Goal: Check status: Check status

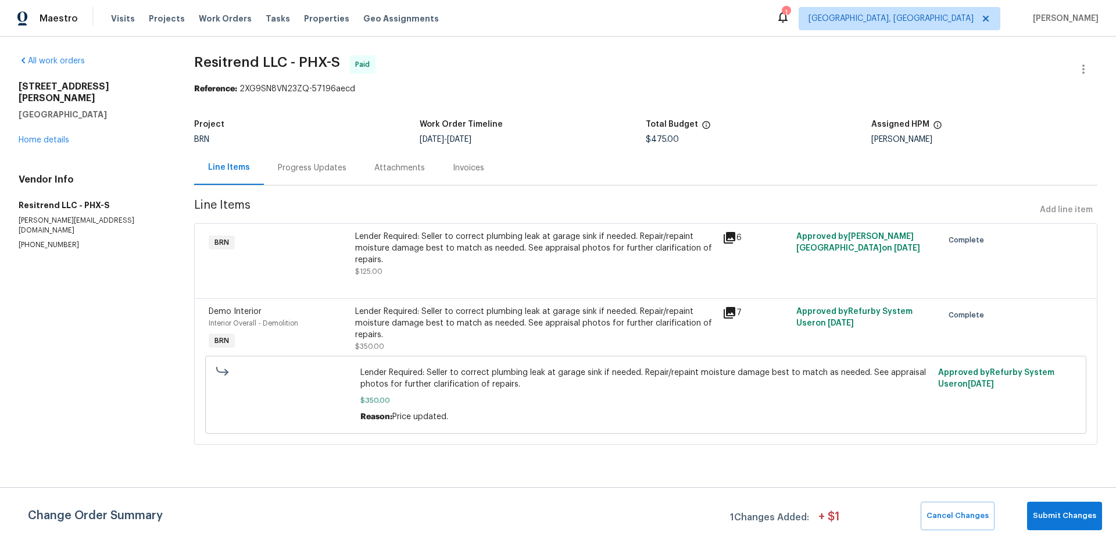
drag, startPoint x: 336, startPoint y: 160, endPoint x: 322, endPoint y: 170, distance: 16.8
click at [336, 160] on div "Progress Updates" at bounding box center [312, 167] width 96 height 34
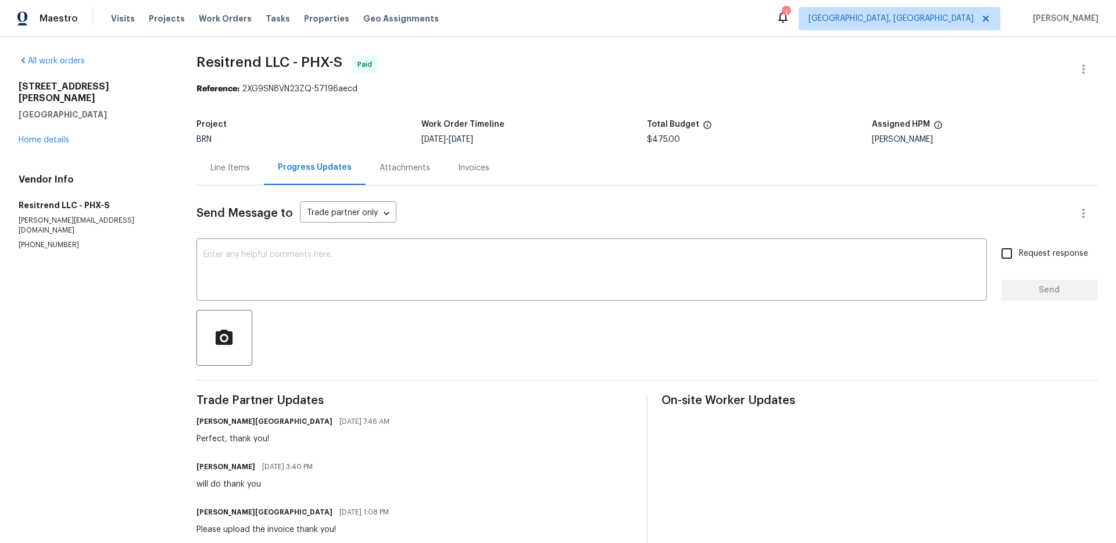
click at [492, 159] on div "Invoices" at bounding box center [473, 167] width 59 height 34
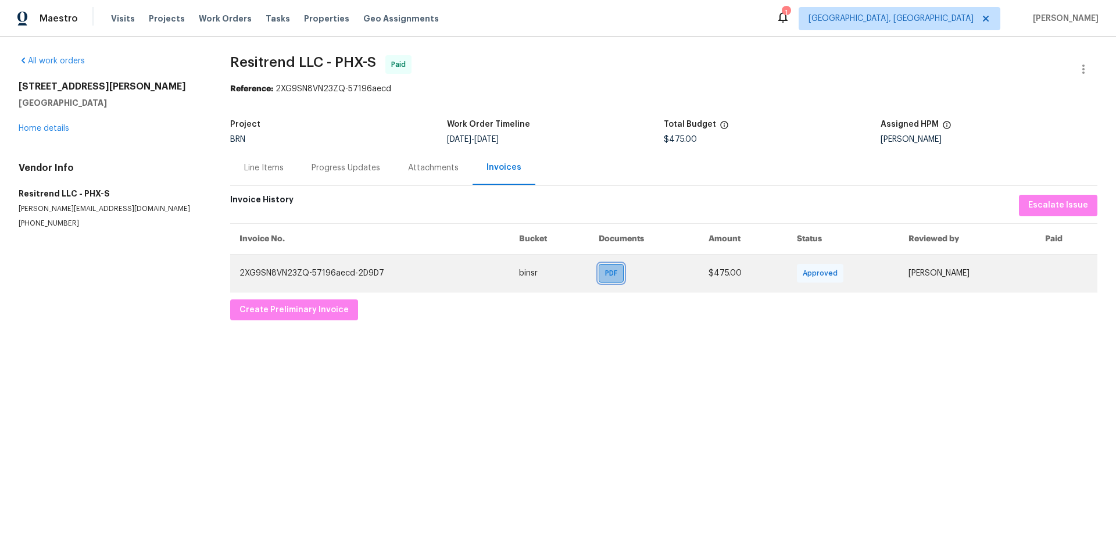
click at [605, 271] on span "PDF" at bounding box center [613, 273] width 17 height 12
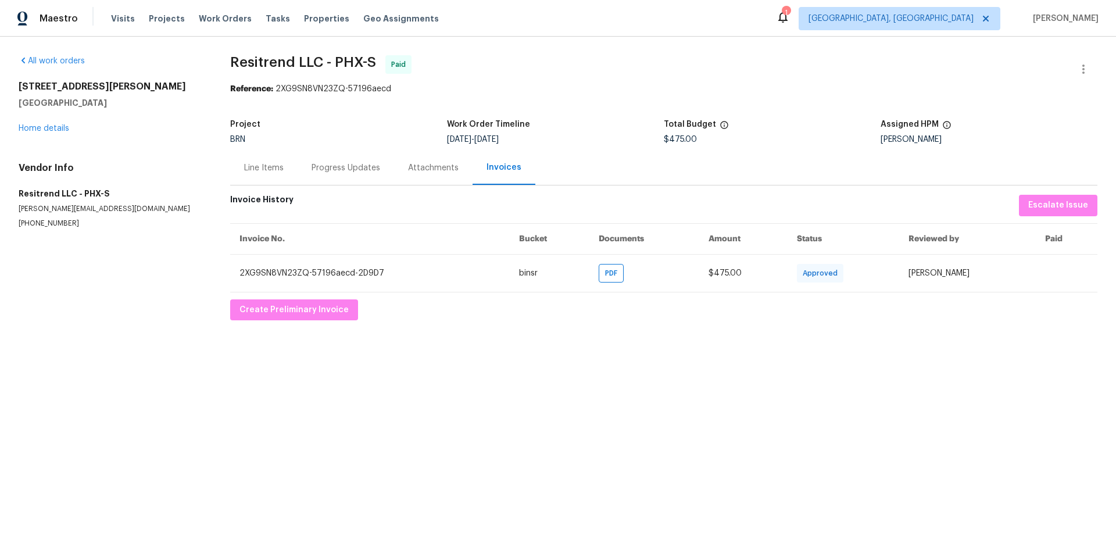
click at [257, 170] on div "Line Items" at bounding box center [264, 168] width 40 height 12
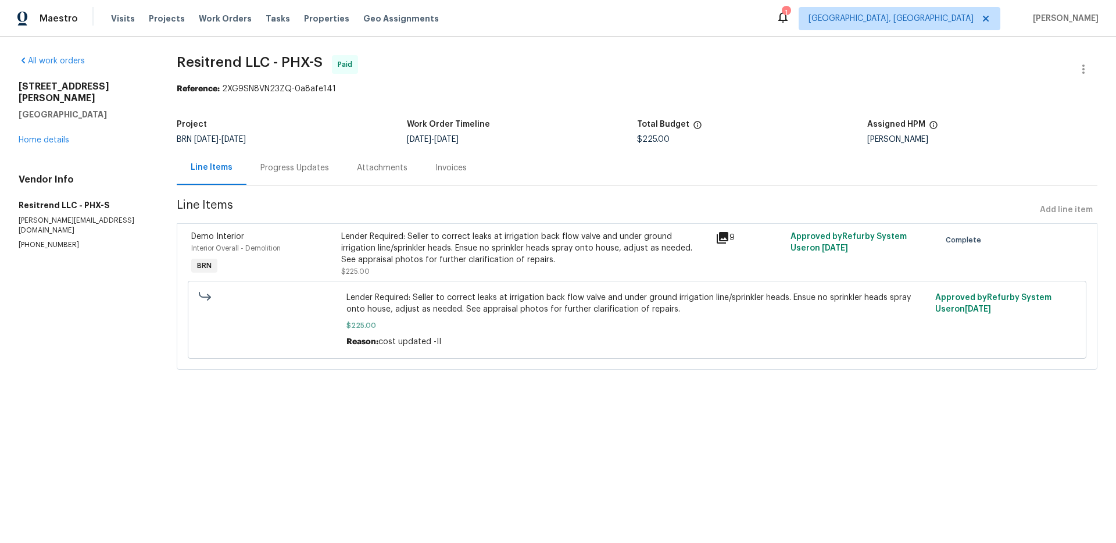
click at [265, 167] on div "Progress Updates" at bounding box center [294, 168] width 69 height 12
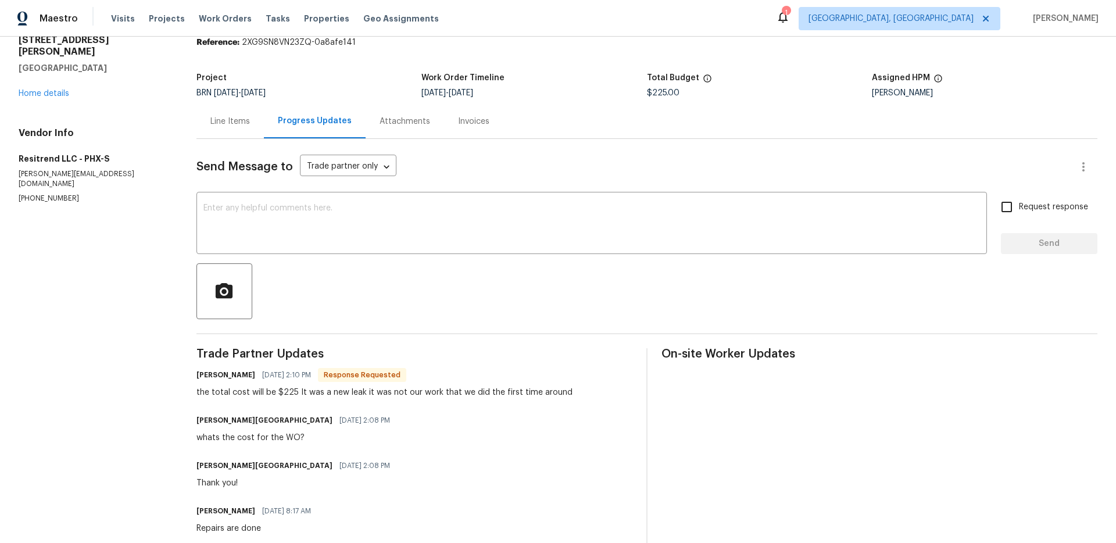
scroll to position [38, 0]
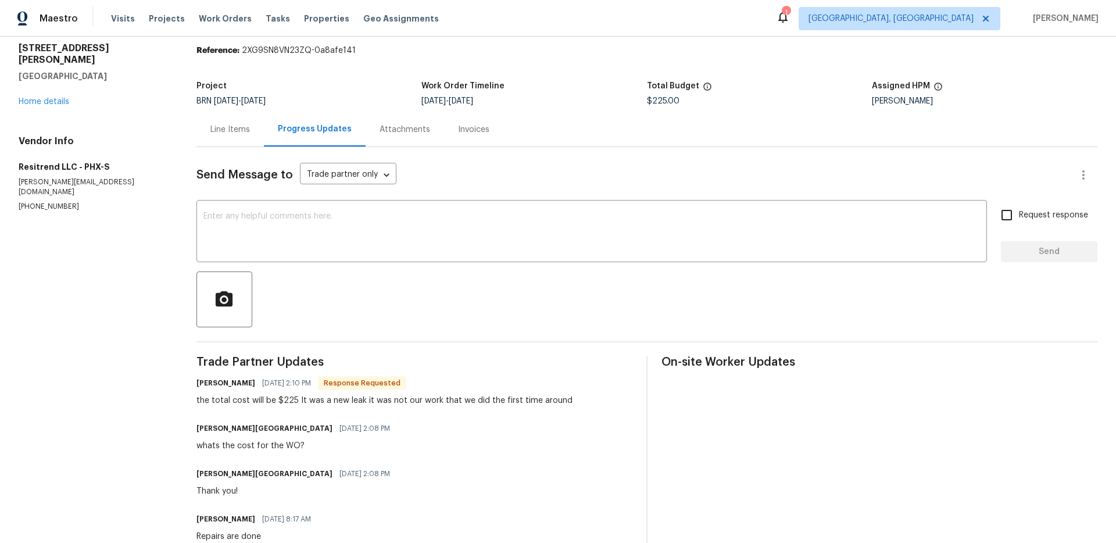
click at [408, 134] on div "Attachments" at bounding box center [404, 130] width 51 height 12
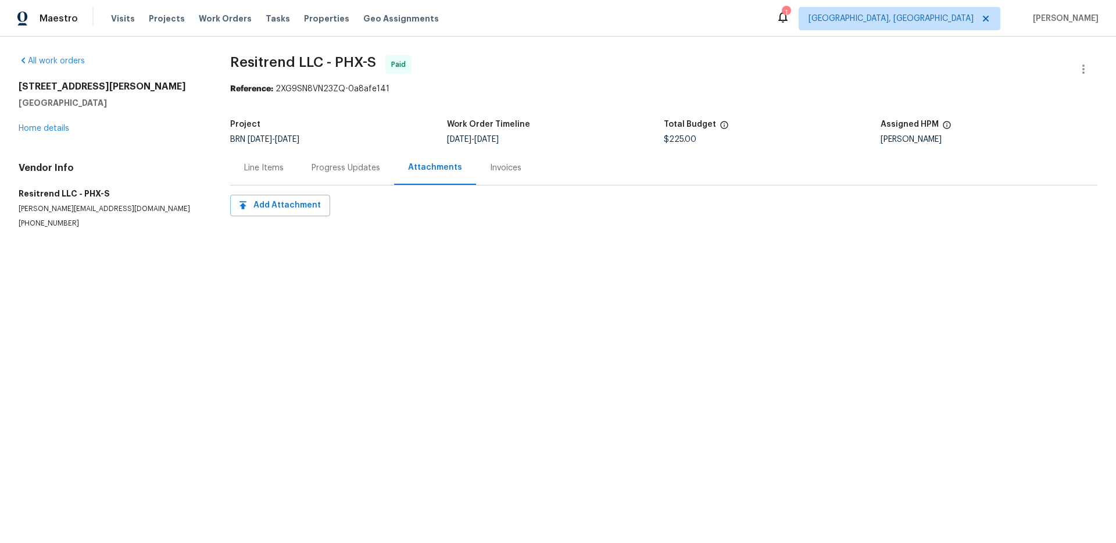
click at [260, 160] on div "Line Items" at bounding box center [263, 167] width 67 height 34
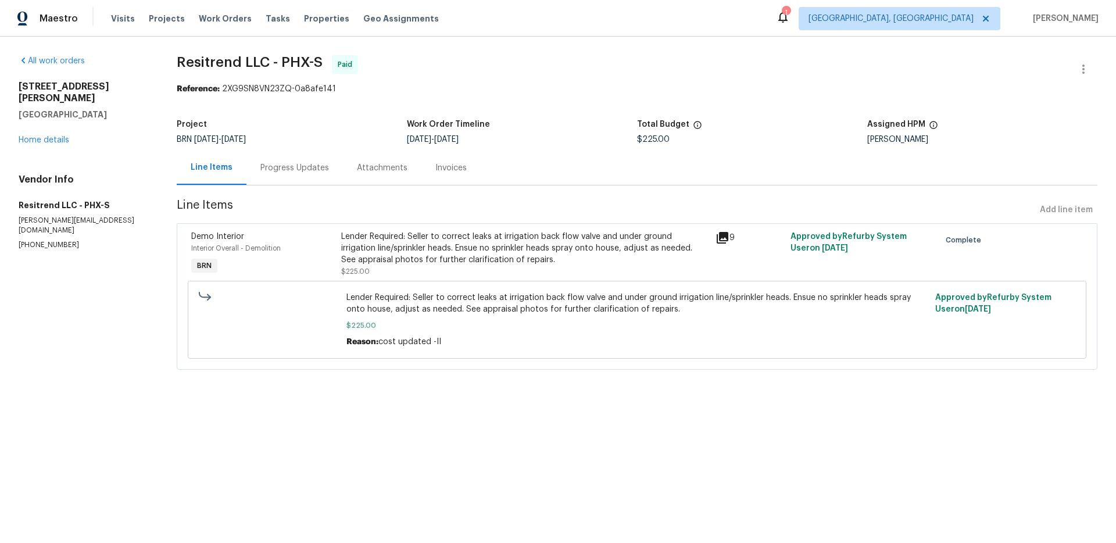
click at [720, 234] on icon at bounding box center [722, 238] width 12 height 12
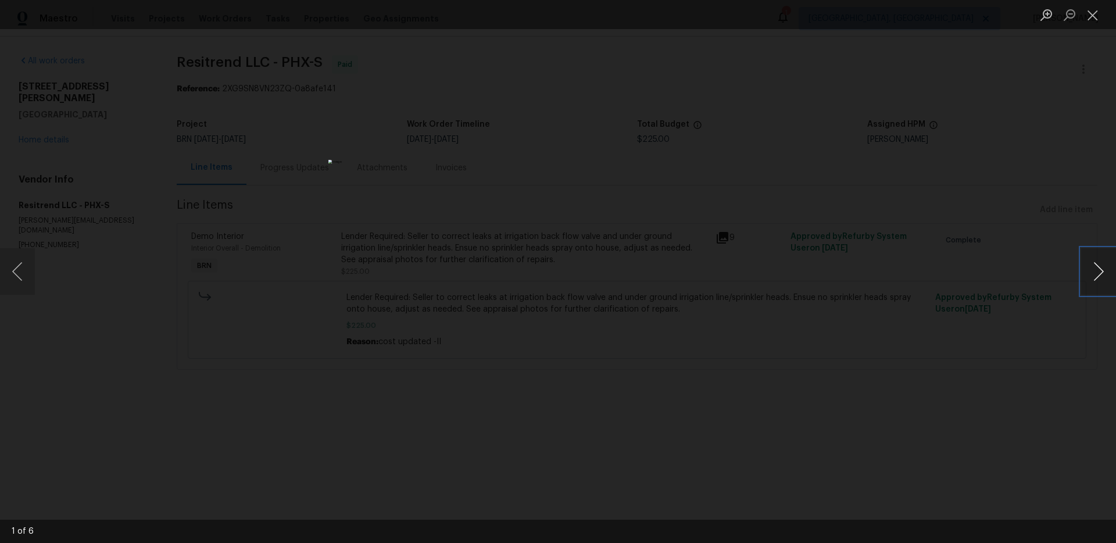
click at [1096, 279] on button "Next image" at bounding box center [1098, 271] width 35 height 46
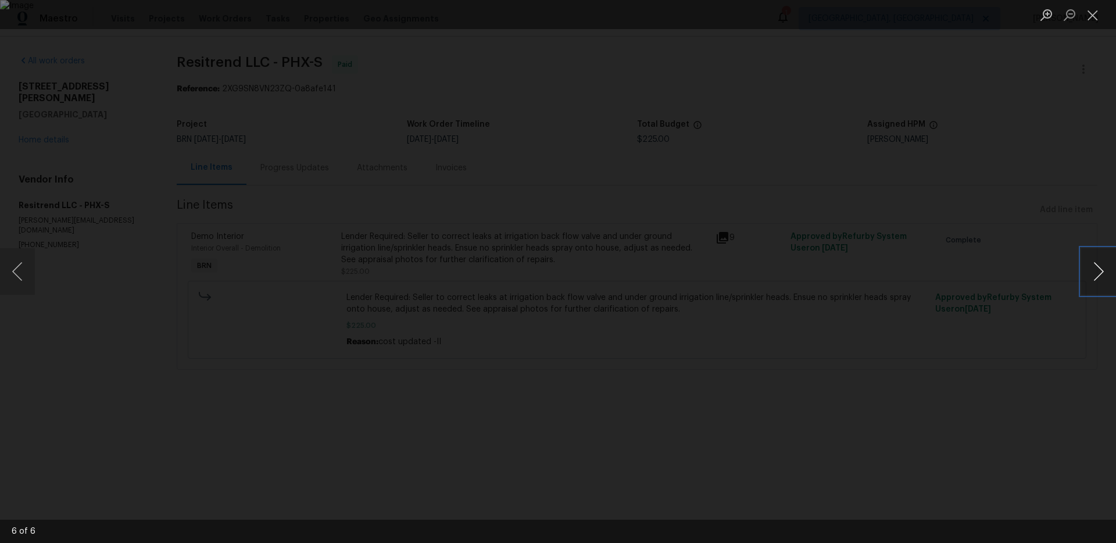
click at [1096, 279] on button "Next image" at bounding box center [1098, 271] width 35 height 46
drag, startPoint x: 939, startPoint y: 297, endPoint x: 928, endPoint y: 295, distance: 11.3
click at [938, 297] on div "Lightbox" at bounding box center [558, 271] width 1116 height 543
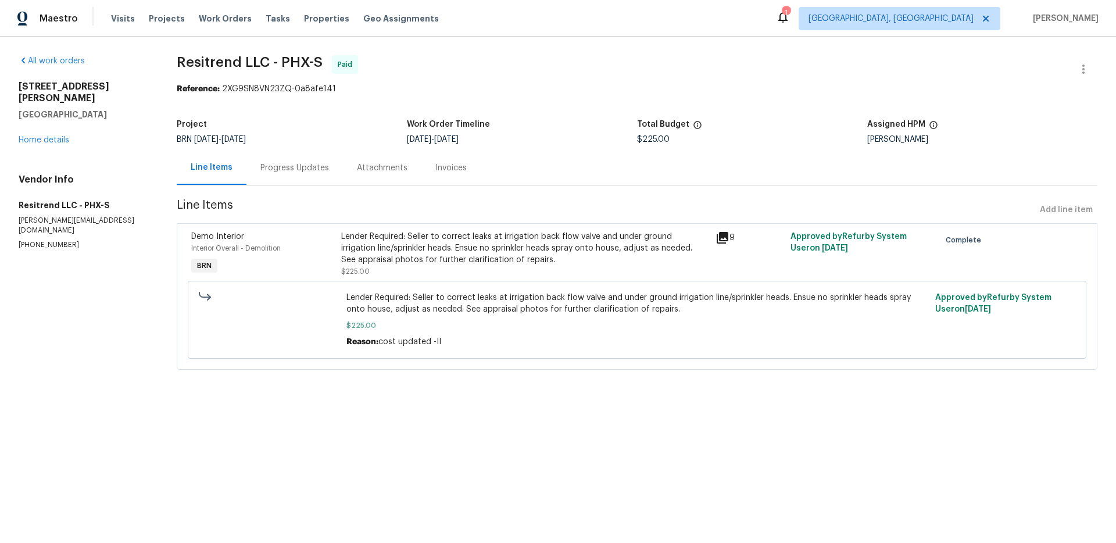
click at [284, 173] on div "Progress Updates" at bounding box center [294, 168] width 69 height 12
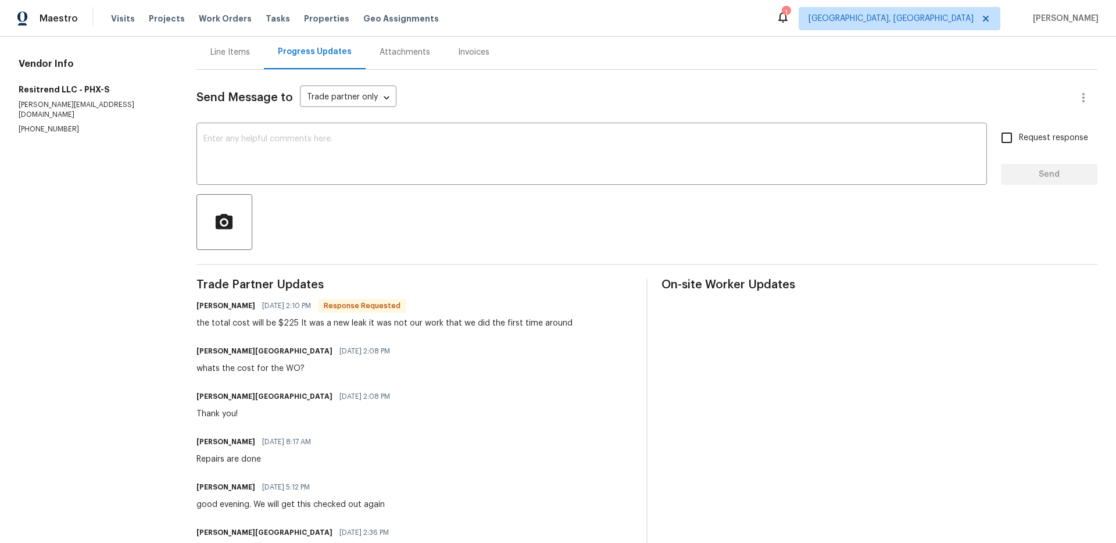
scroll to position [185, 0]
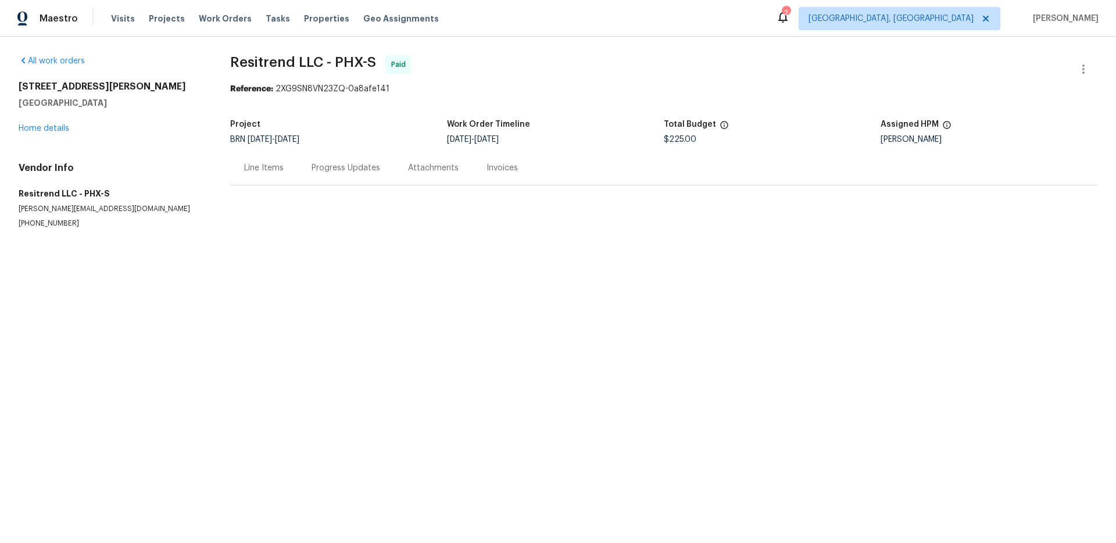
click at [274, 160] on div "Line Items" at bounding box center [263, 167] width 67 height 34
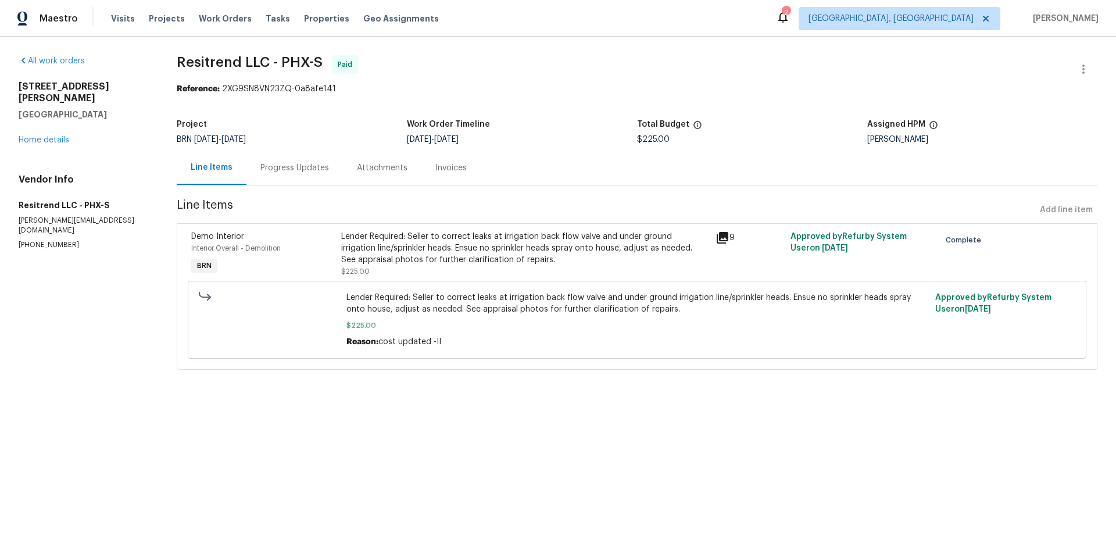
click at [288, 174] on div "Progress Updates" at bounding box center [294, 167] width 96 height 34
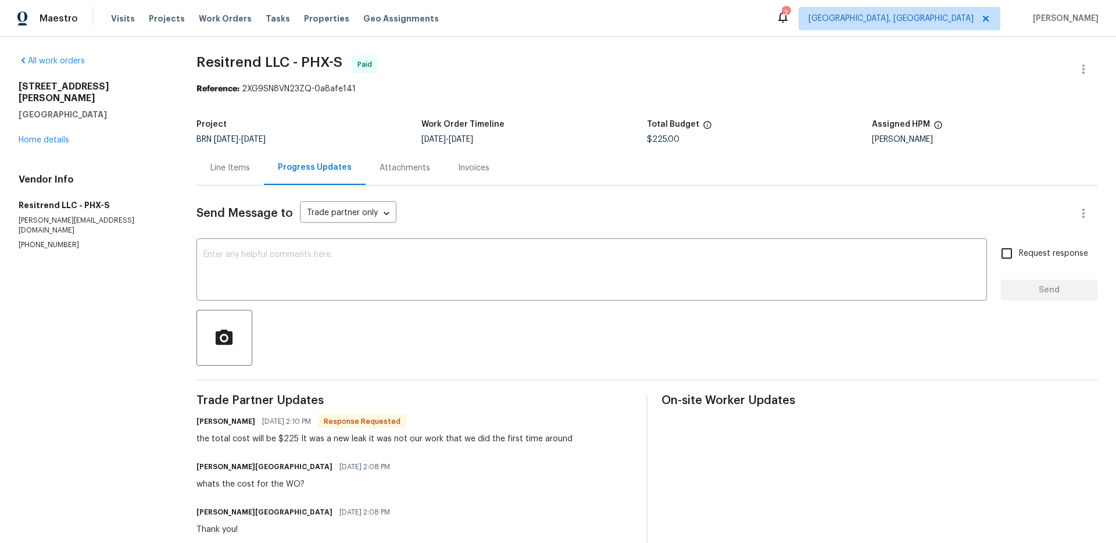
scroll to position [55, 0]
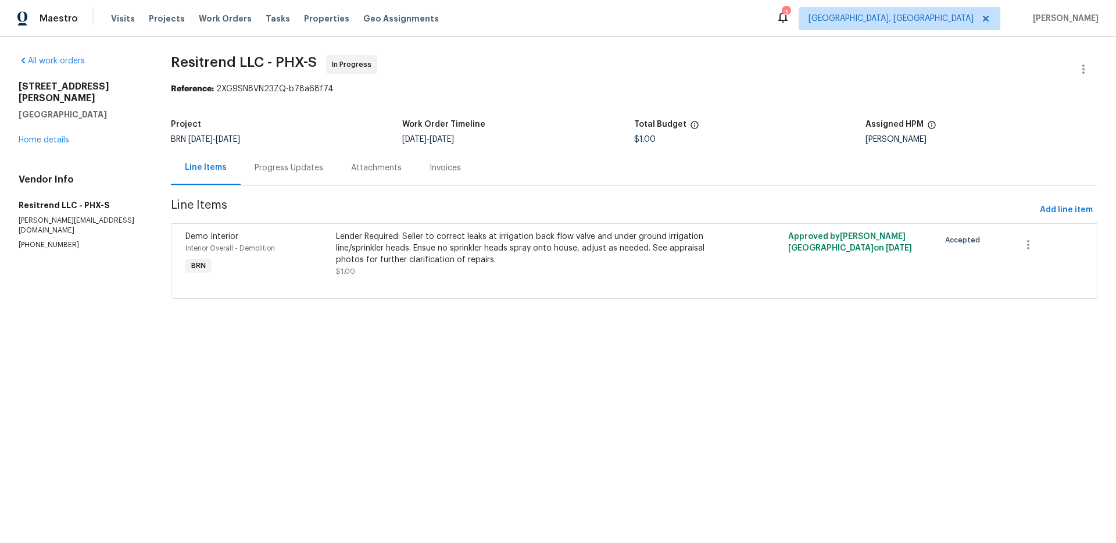
click at [264, 164] on div "Progress Updates" at bounding box center [288, 168] width 69 height 12
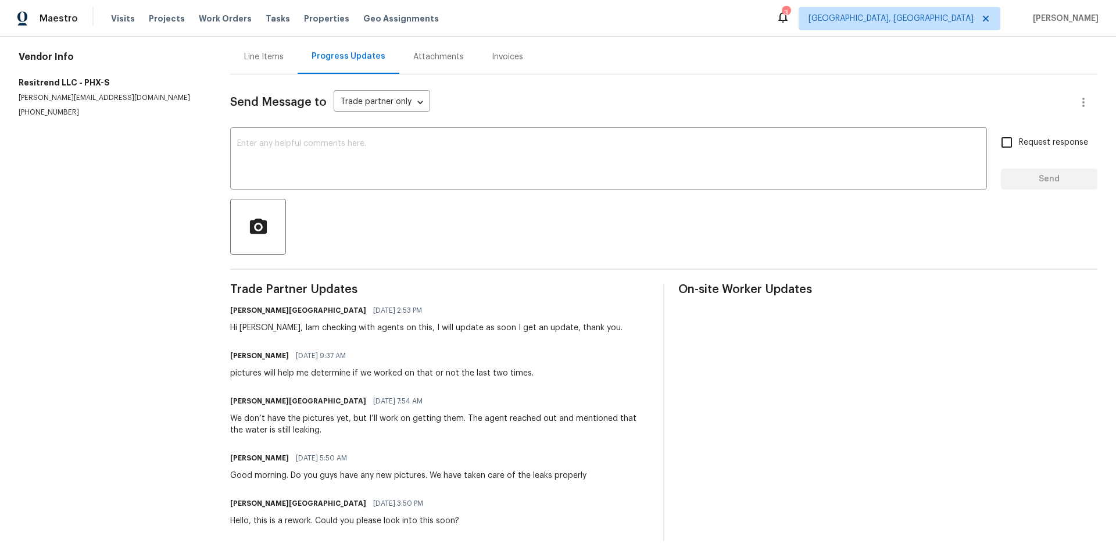
scroll to position [128, 0]
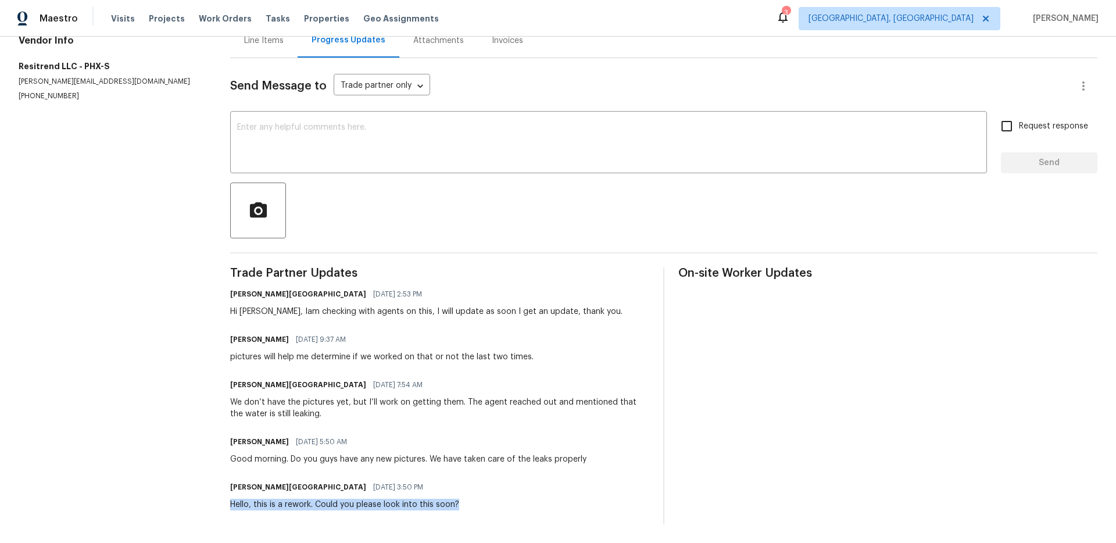
drag, startPoint x: 462, startPoint y: 501, endPoint x: 269, endPoint y: 498, distance: 193.5
click at [269, 498] on div "Isabel Sangeetha Ireland 08/29/2025 3:50 PM Hello, this is a rework. Could you …" at bounding box center [439, 494] width 419 height 31
